Goal: Information Seeking & Learning: Learn about a topic

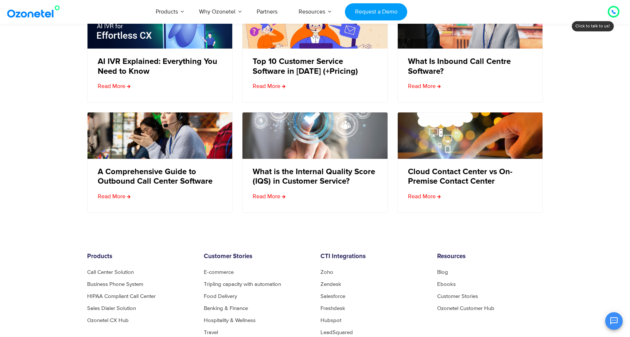
scroll to position [2886, 0]
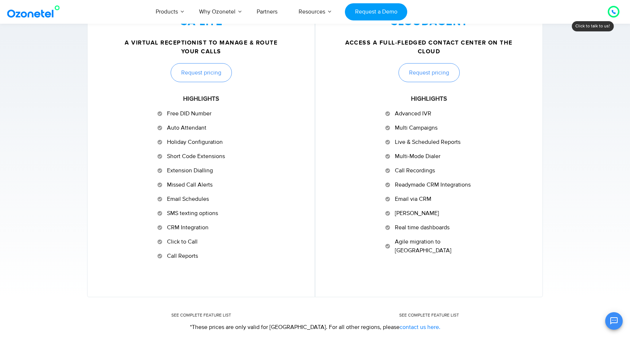
scroll to position [349, 0]
